Goal: Transaction & Acquisition: Book appointment/travel/reservation

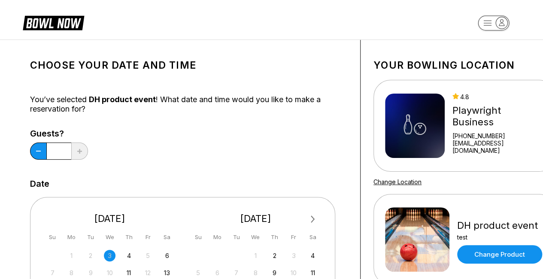
click at [304, 98] on div "You’ve selected DH product event ! What date and time would you like to make a …" at bounding box center [188, 104] width 317 height 19
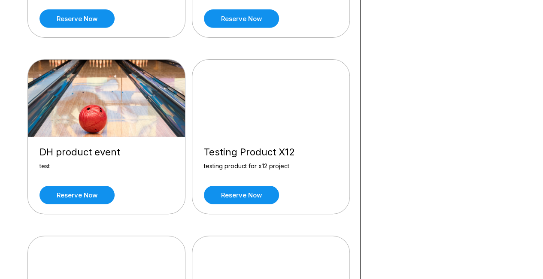
scroll to position [2901, 0]
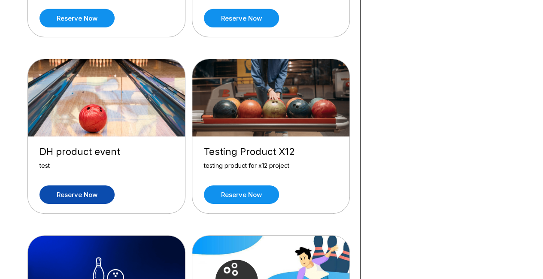
click at [102, 185] on link "Reserve now" at bounding box center [76, 194] width 75 height 18
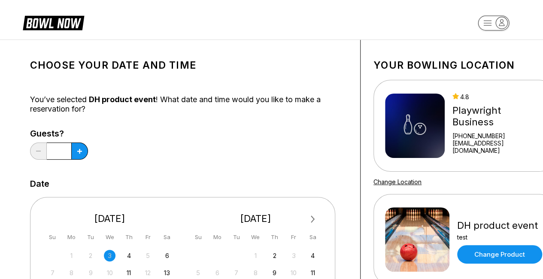
click at [168, 160] on div "Guests? *" at bounding box center [188, 146] width 317 height 35
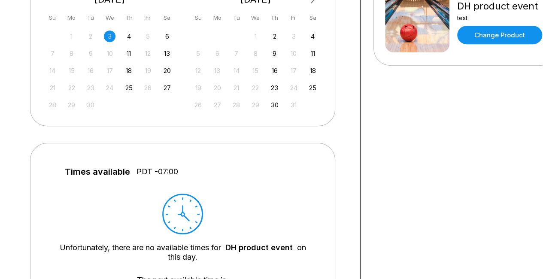
scroll to position [235, 0]
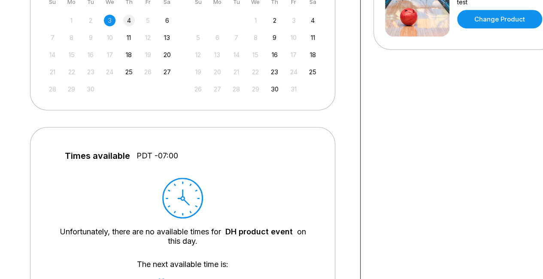
click at [129, 23] on div "4" at bounding box center [129, 21] width 12 height 12
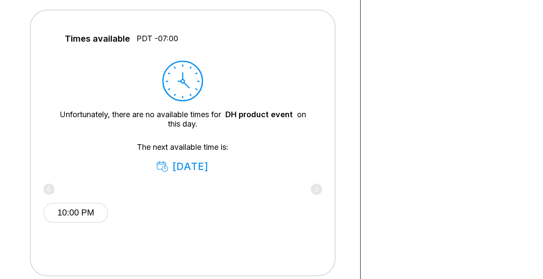
scroll to position [353, 0]
click at [84, 212] on button "10:00 PM" at bounding box center [75, 212] width 65 height 20
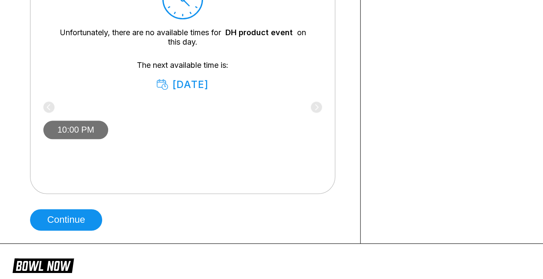
scroll to position [434, 0]
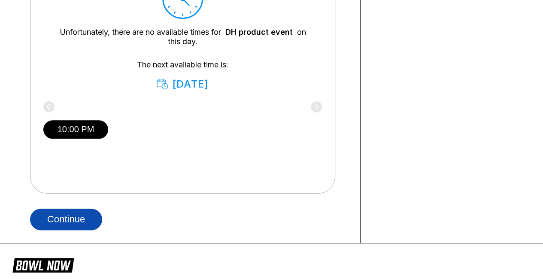
click at [81, 217] on button "Continue" at bounding box center [66, 218] width 72 height 21
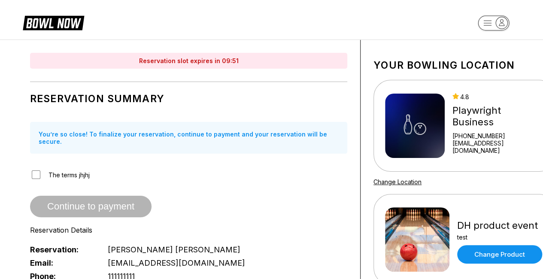
click at [67, 171] on span "The terms jhjhj" at bounding box center [68, 174] width 41 height 7
click at [30, 169] on div "The terms jhjhj" at bounding box center [188, 174] width 317 height 11
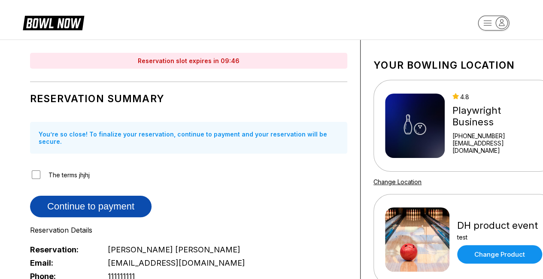
click at [108, 200] on button "Continue to payment" at bounding box center [90, 206] width 121 height 21
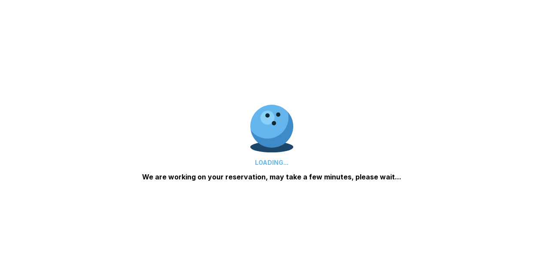
scroll to position [94, 0]
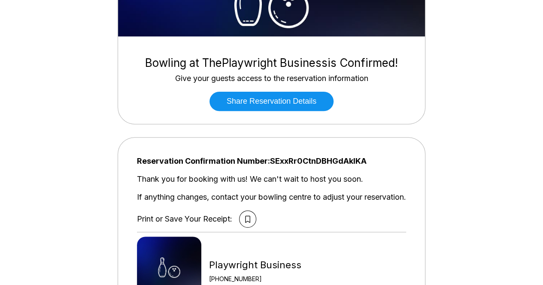
scroll to position [96, 0]
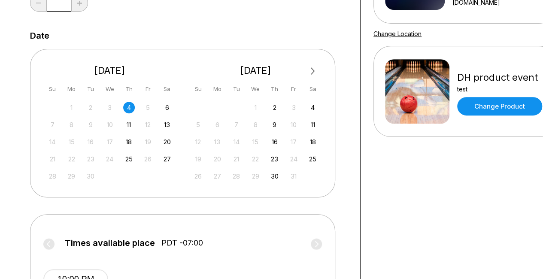
scroll to position [151, 0]
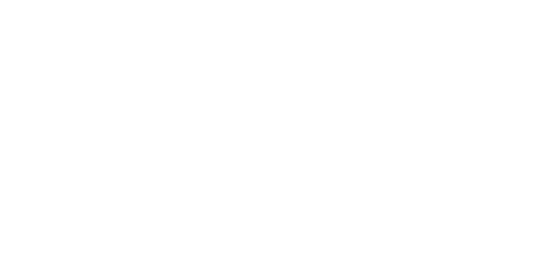
scroll to position [152, 0]
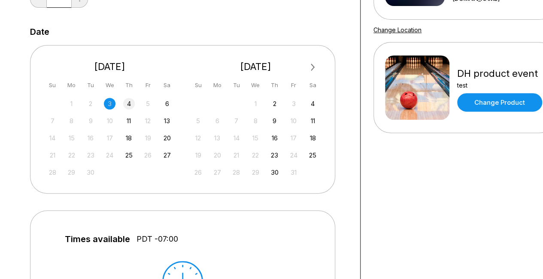
click at [124, 103] on div "4" at bounding box center [129, 104] width 12 height 12
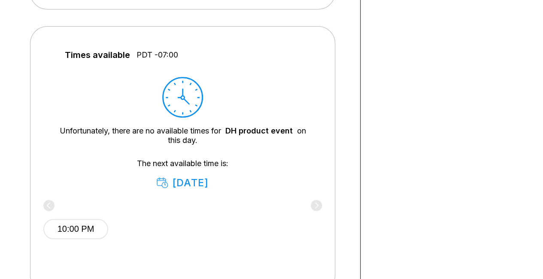
scroll to position [345, 0]
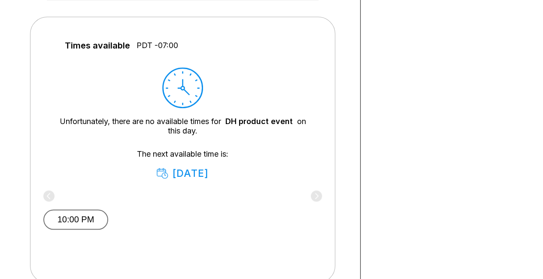
click at [82, 219] on button "10:00 PM" at bounding box center [75, 219] width 65 height 20
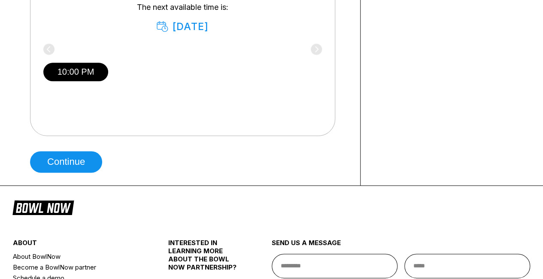
scroll to position [497, 0]
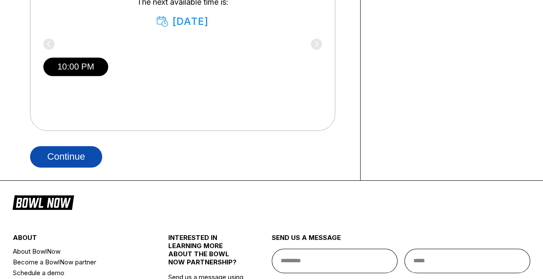
click at [77, 156] on button "Continue" at bounding box center [66, 156] width 72 height 21
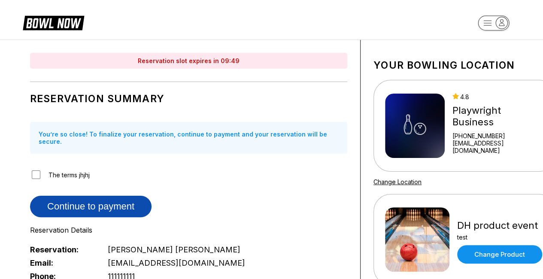
click at [97, 199] on button "Continue to payment" at bounding box center [90, 206] width 121 height 21
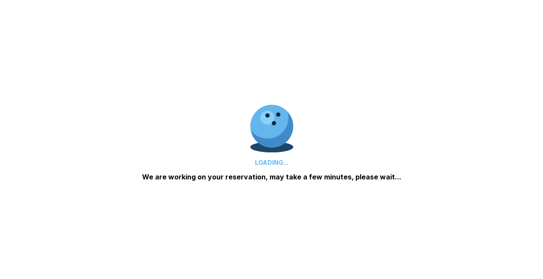
scroll to position [126, 0]
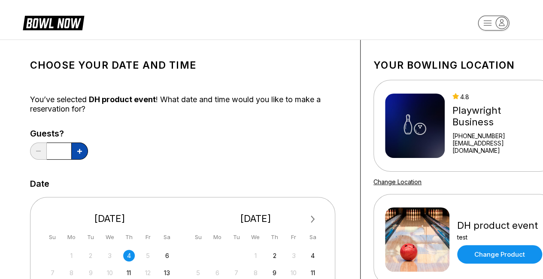
click at [79, 157] on button at bounding box center [79, 150] width 17 height 17
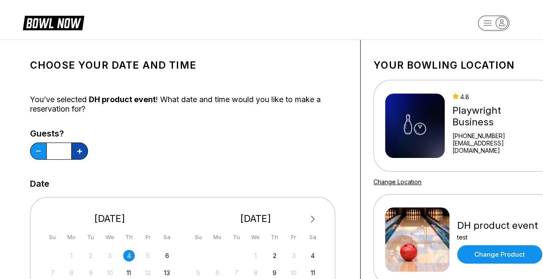
click at [79, 157] on button at bounding box center [79, 150] width 17 height 17
type input "**"
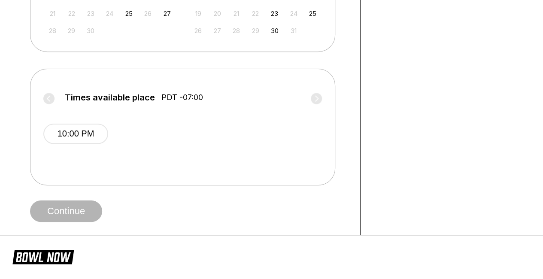
scroll to position [294, 0]
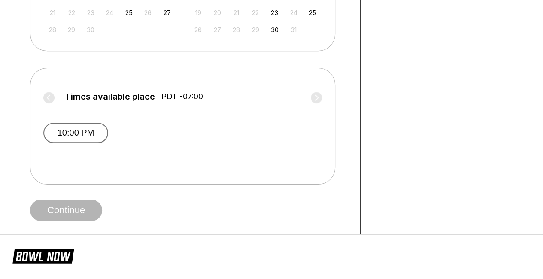
click at [94, 124] on button "10:00 PM" at bounding box center [75, 133] width 65 height 20
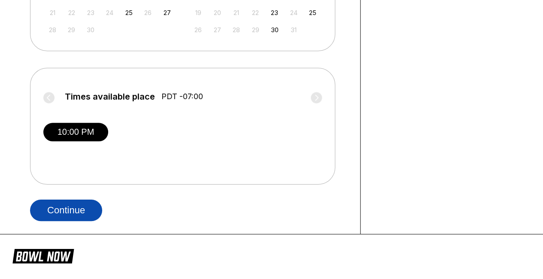
click at [75, 210] on button "Continue" at bounding box center [66, 209] width 72 height 21
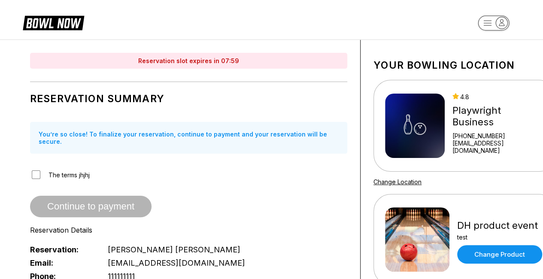
click at [285, 124] on div "You’re so close! To finalize your reservation, continue to payment and your res…" at bounding box center [188, 138] width 317 height 32
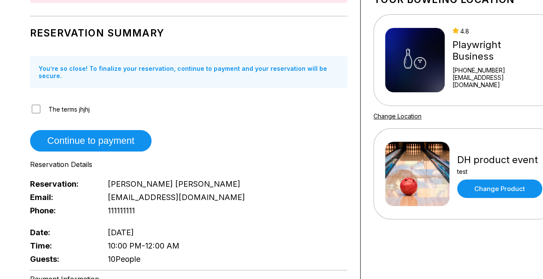
scroll to position [154, 0]
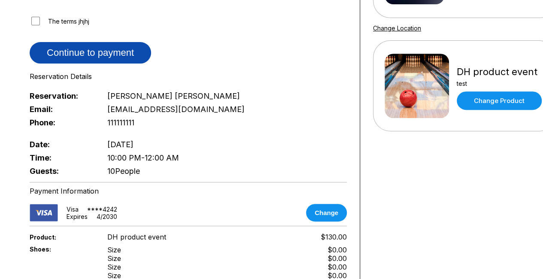
click at [113, 44] on button "Continue to payment" at bounding box center [90, 52] width 121 height 21
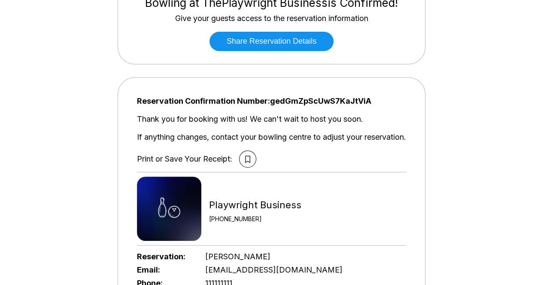
scroll to position [157, 0]
